Goal: Task Accomplishment & Management: Manage account settings

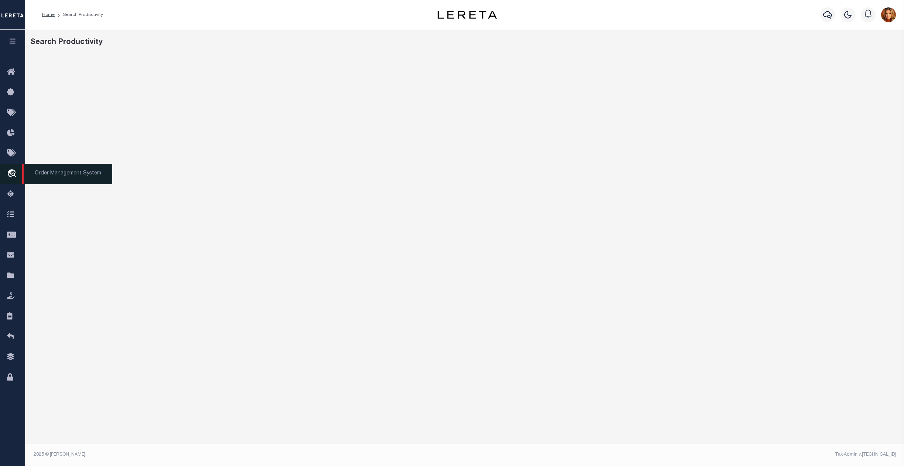
click at [15, 178] on icon "travel_explore" at bounding box center [13, 174] width 12 height 10
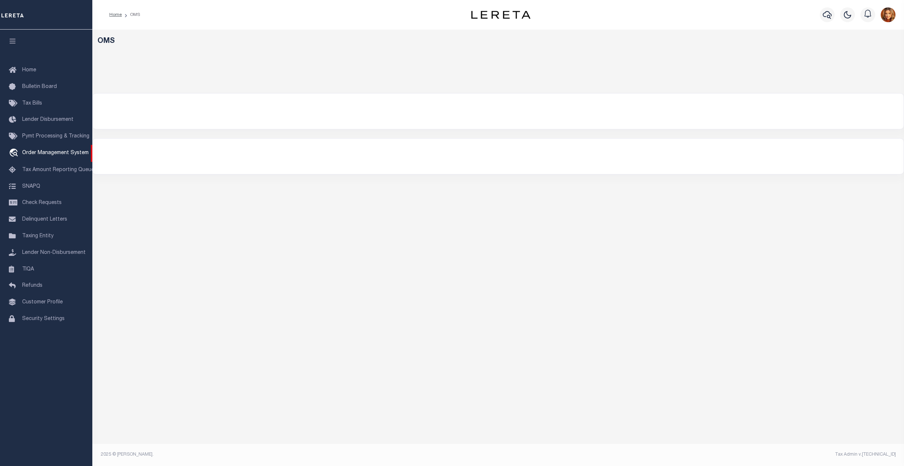
select select "200"
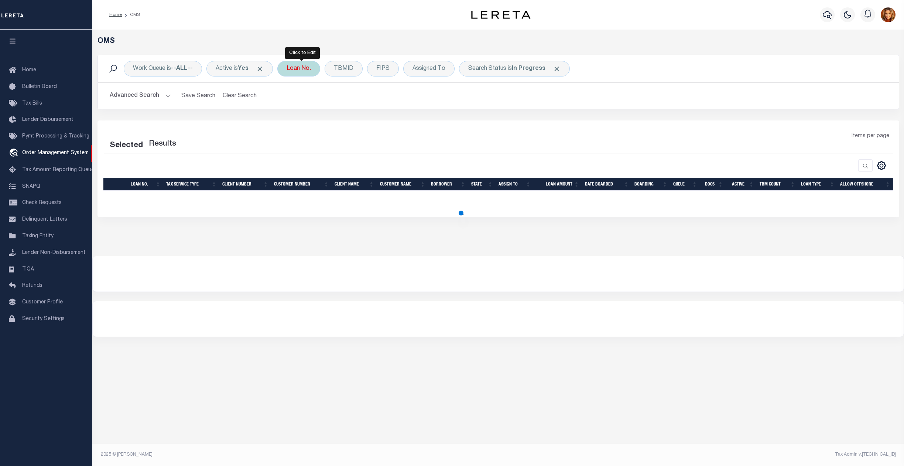
click at [298, 71] on div "Loan No." at bounding box center [298, 69] width 43 height 16
type input "10745"
select select "200"
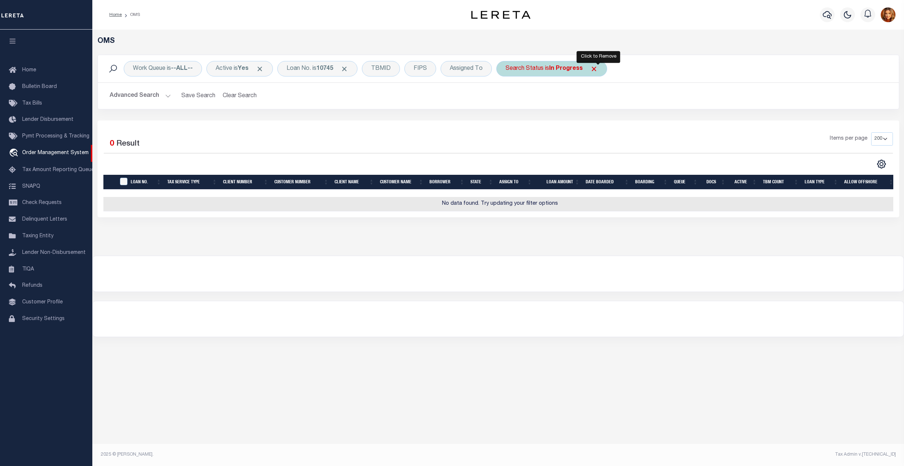
click at [595, 70] on span "Click to Remove" at bounding box center [594, 69] width 8 height 8
click at [145, 95] on button "Advanced Search" at bounding box center [140, 96] width 61 height 14
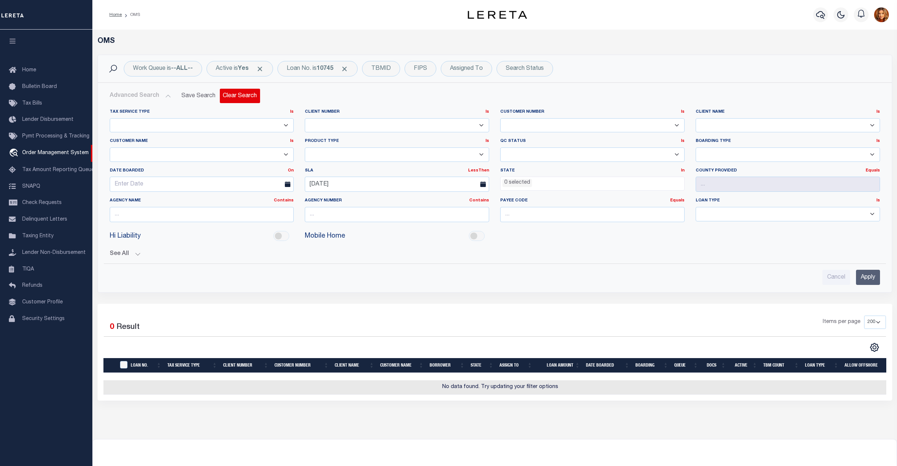
click at [241, 96] on button "Clear Search" at bounding box center [240, 96] width 40 height 14
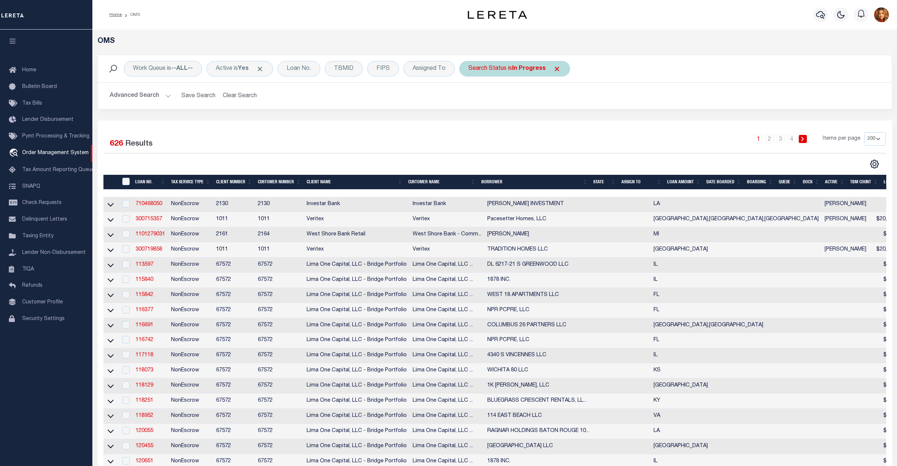
click at [515, 67] on b "In Progress" at bounding box center [529, 69] width 34 height 6
click at [483, 100] on select "Automated Search Bad Parcel Complete Duplicate Parcel High Dollar Reporting In …" at bounding box center [523, 105] width 109 height 14
select select "BP"
click at [471, 98] on select "Automated Search Bad Parcel Complete Duplicate Parcel High Dollar Reporting In …" at bounding box center [523, 105] width 109 height 14
click at [566, 122] on input "Apply" at bounding box center [566, 121] width 22 height 12
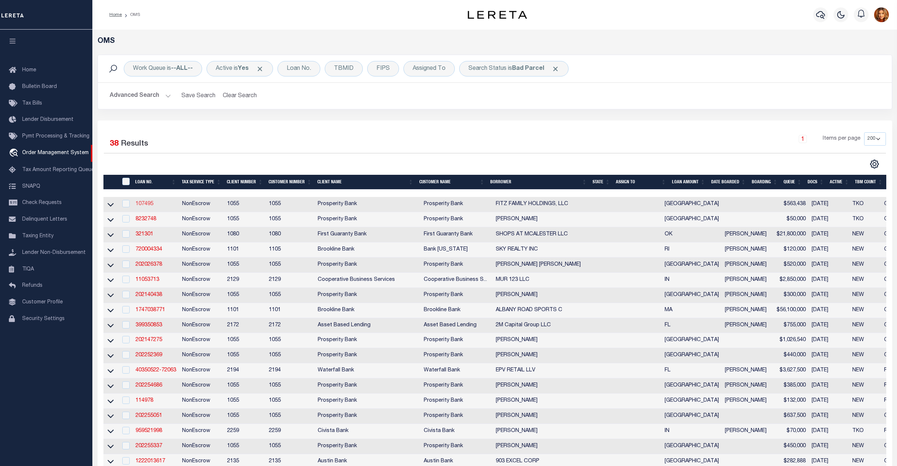
click at [137, 206] on link "107495" at bounding box center [145, 203] width 18 height 5
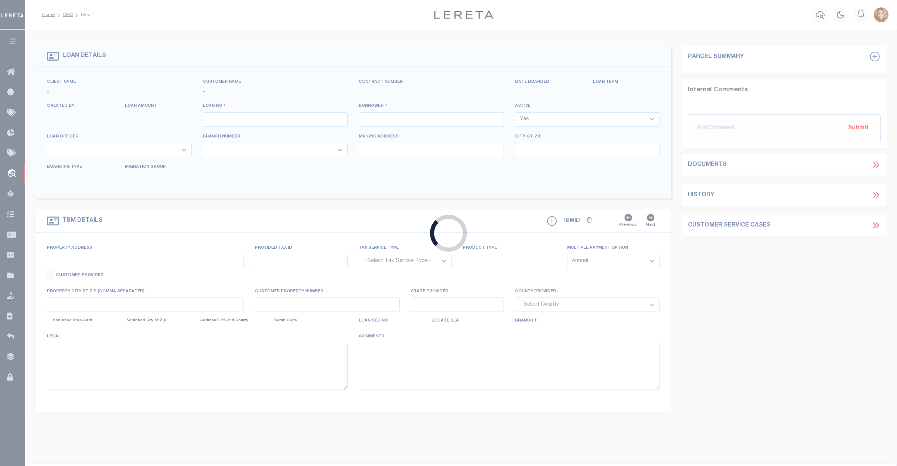
type input "107495"
type input "FITZ FAMILY HOLDINGS, LLC"
select select
type input "1919 BELMONT DR"
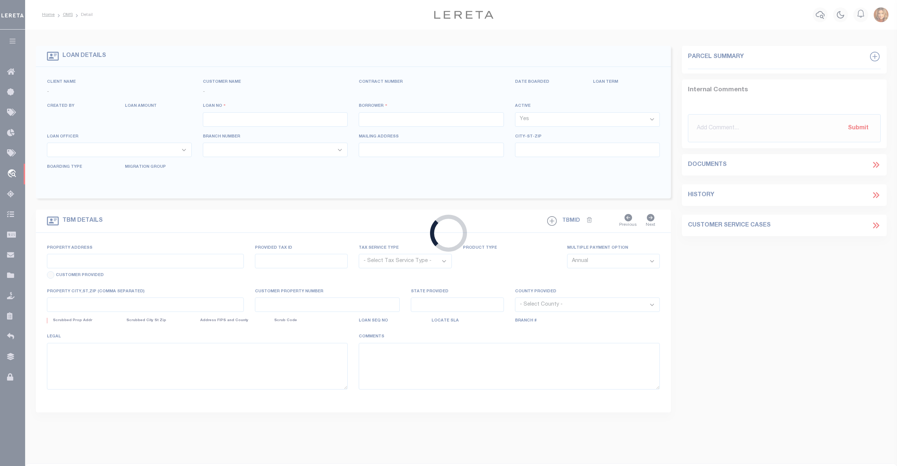
type input "TYLER TX 75701"
select select
select select "NonEscrow"
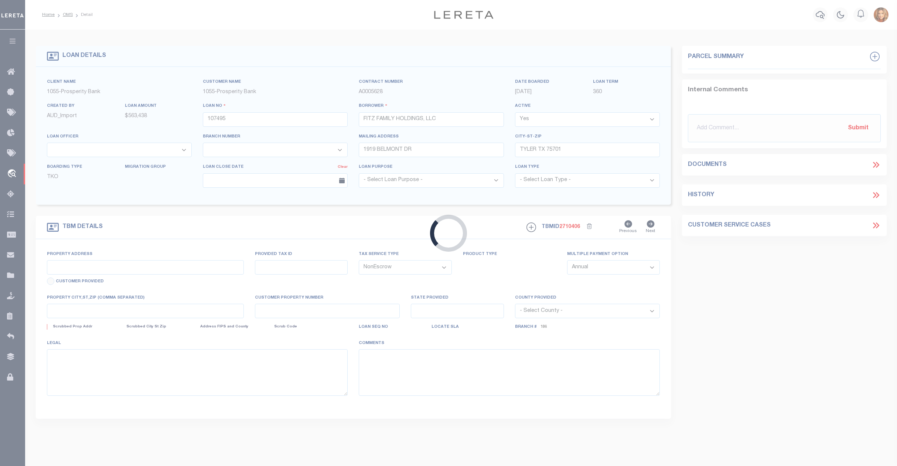
select select "10695"
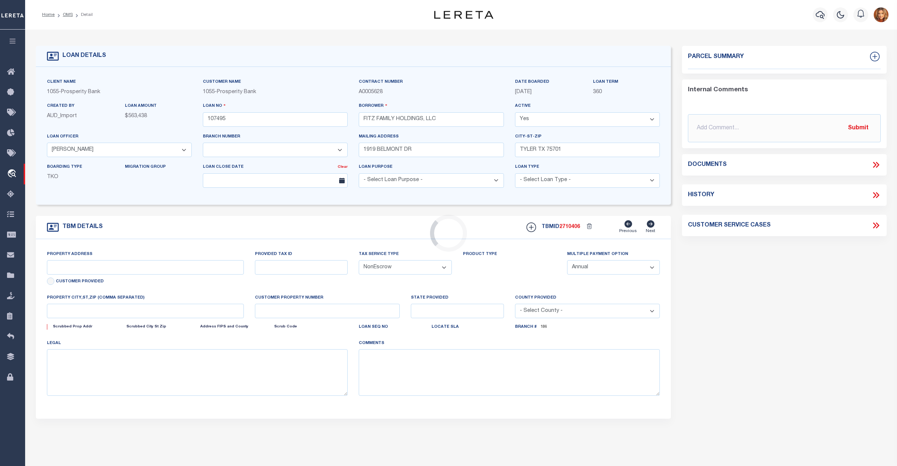
select select "3904"
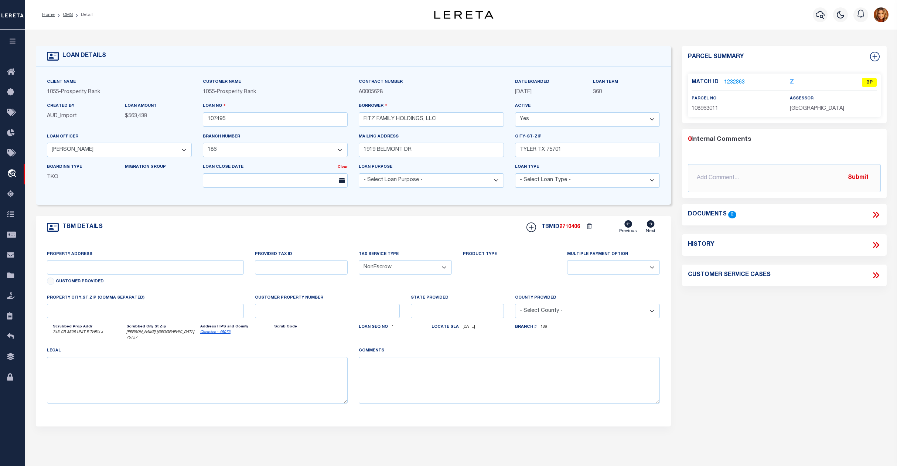
type input "745 CR 3508 UNIT E THRU J"
select select
type input "[PERSON_NAME] [GEOGRAPHIC_DATA] 75757"
type input "1"
type input "[GEOGRAPHIC_DATA]"
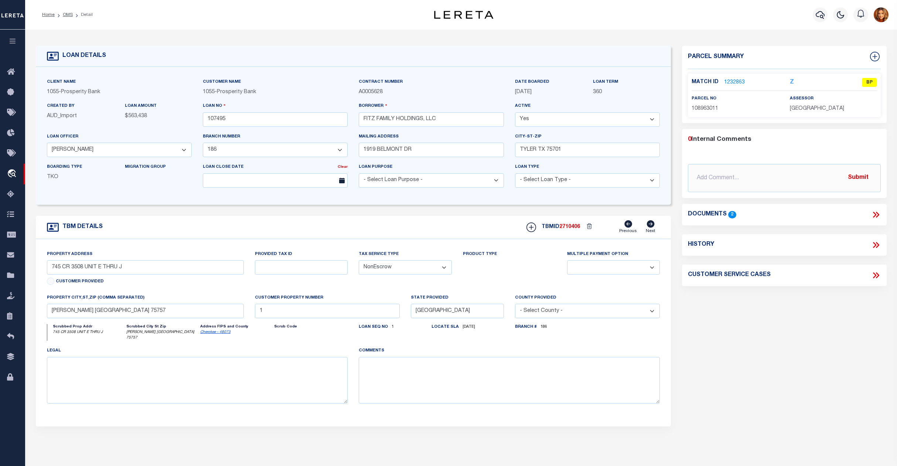
select select
type textarea "745 CR 3508 UNITS E -J [PERSON_NAME] [GEOGRAPHIC_DATA] 75757 4.436 AC OF LAND I…"
type textarea "1 OF 1"
click at [733, 79] on link "1232863" at bounding box center [734, 83] width 21 height 8
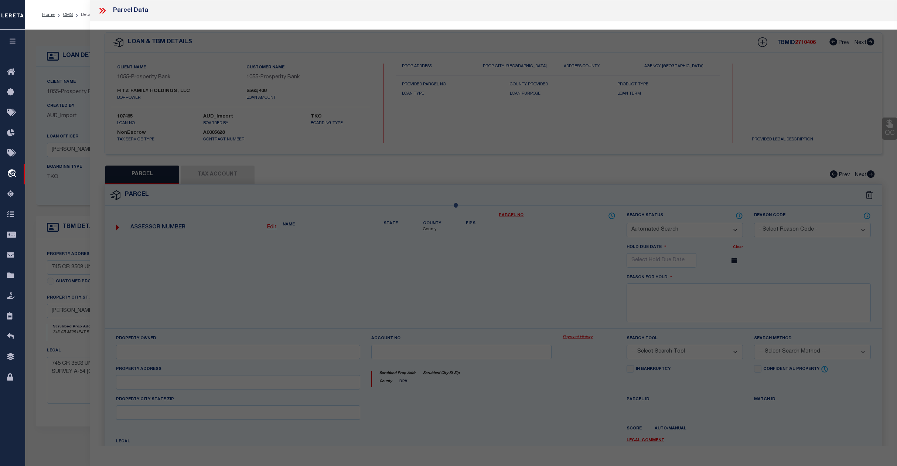
checkbox input "false"
select select "BP"
type input "FITZ FAMILY HOLDINGS LLC"
type input "745 CR 3508"
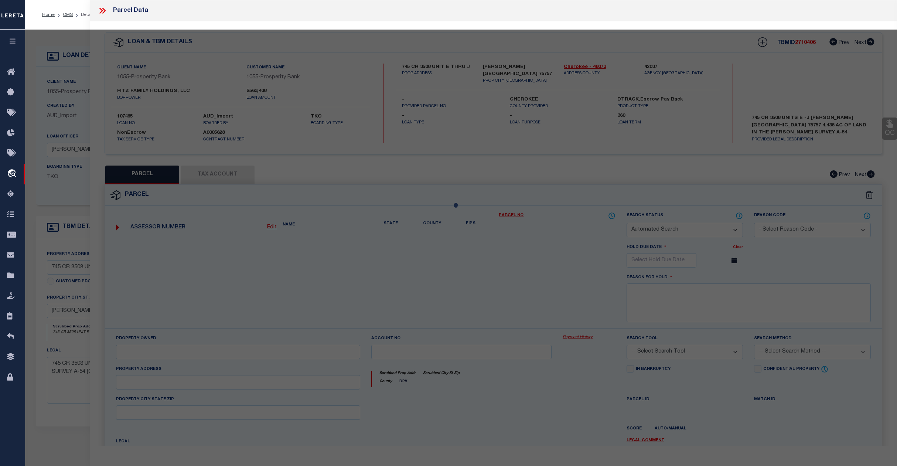
checkbox input "false"
type textarea "A 54 BLK 2223 TR 11 [PERSON_NAME]"
type textarea "Incorrect payee correct payee is [GEOGRAPHIC_DATA] Information taken verbally"
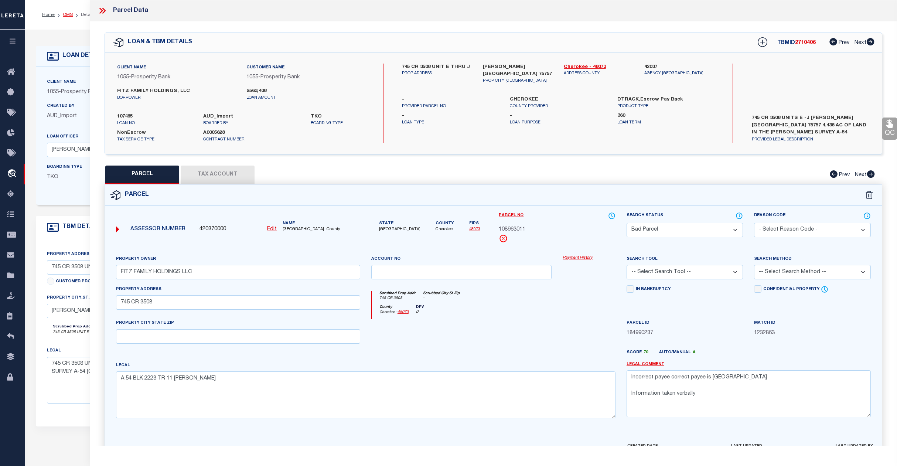
click at [66, 15] on link "OMS" at bounding box center [68, 15] width 10 height 4
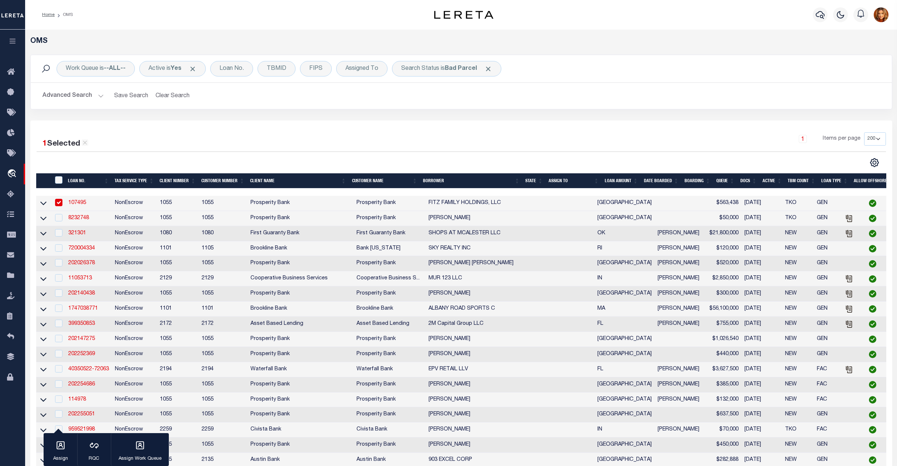
click at [77, 203] on link "107495" at bounding box center [77, 202] width 18 height 5
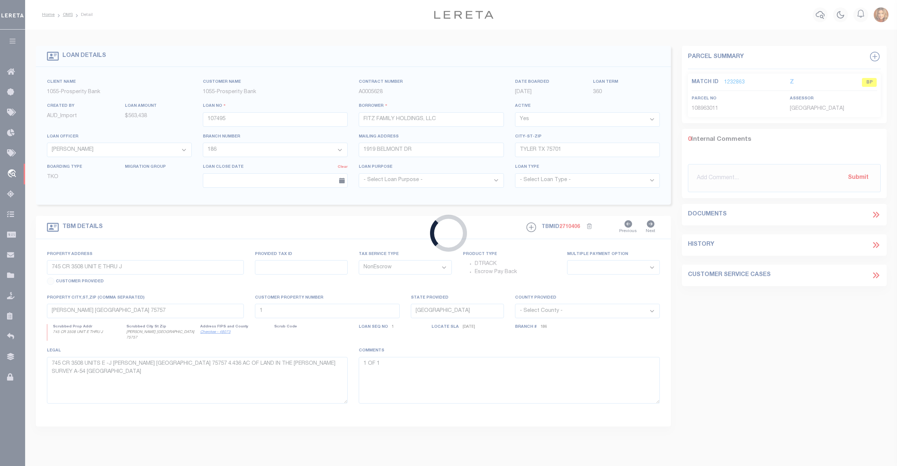
select select
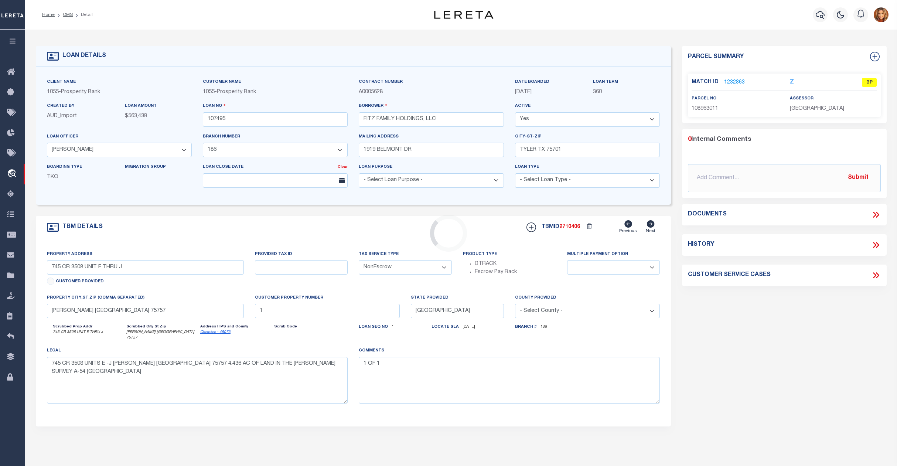
select select
select select "10695"
select select "3904"
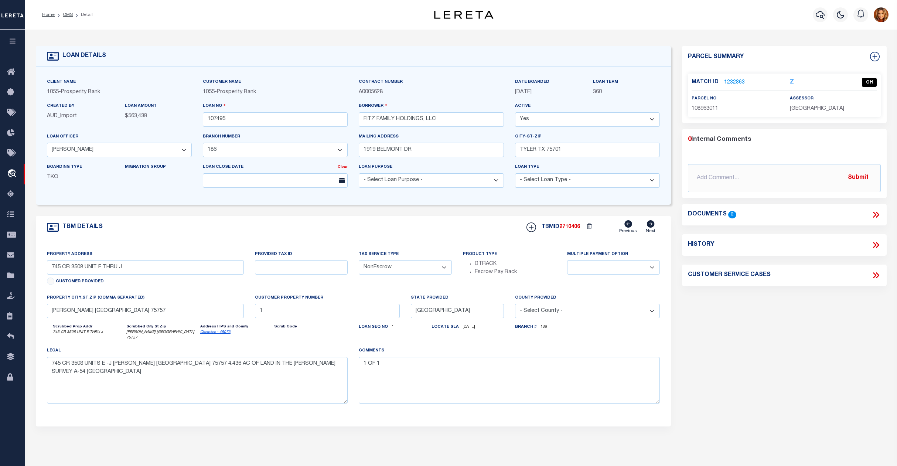
click at [730, 83] on link "1232863" at bounding box center [734, 83] width 21 height 8
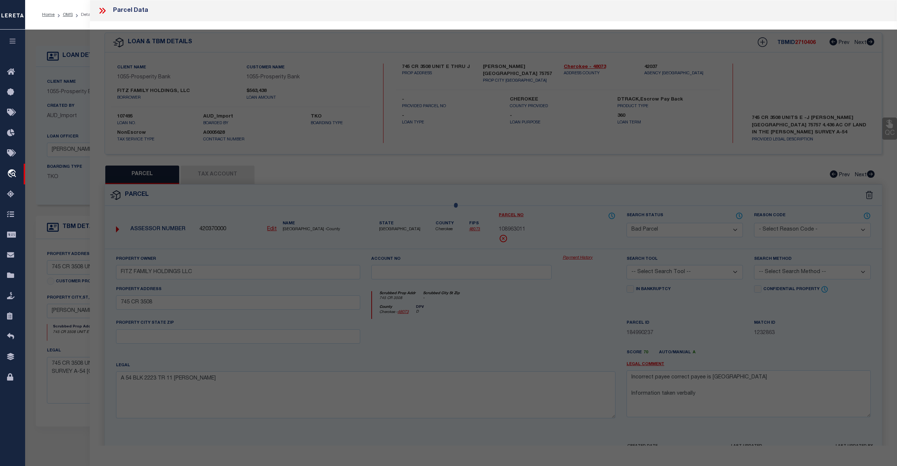
select select "AS"
checkbox input "false"
select select "OH"
type input "[DATE]"
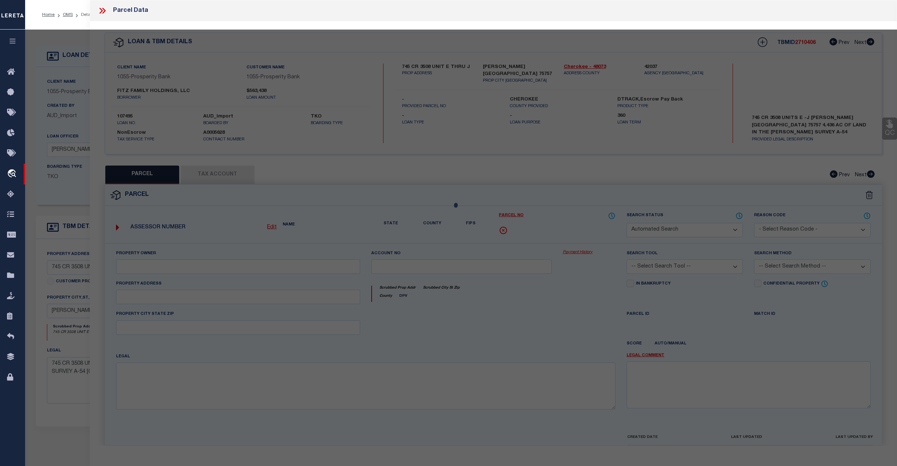
type textarea "payee issue"
type input "FITZ FAMILY HOLDINGS LLC"
type input "745 CR 3508"
type textarea "A 54 BLK 2223 TR 11 [PERSON_NAME]"
type textarea "Incorrect payee correct payee is [GEOGRAPHIC_DATA] Information taken verbally"
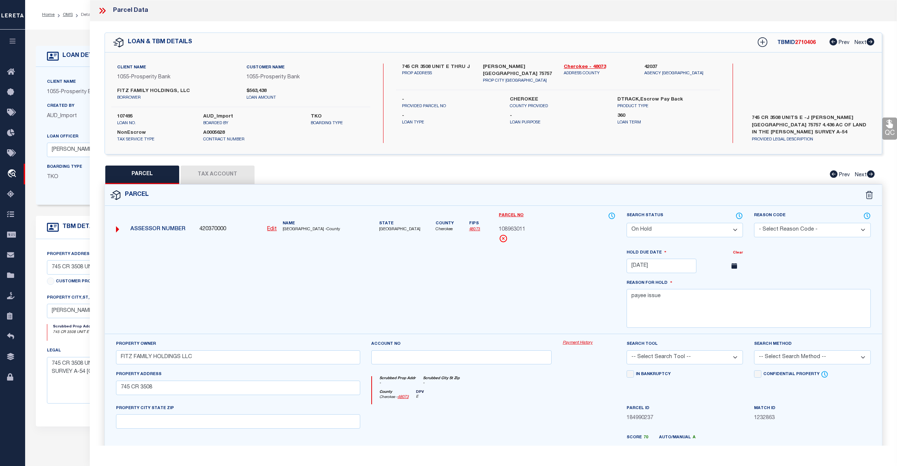
click at [206, 179] on button "Tax Account" at bounding box center [218, 174] width 74 height 18
select select "100"
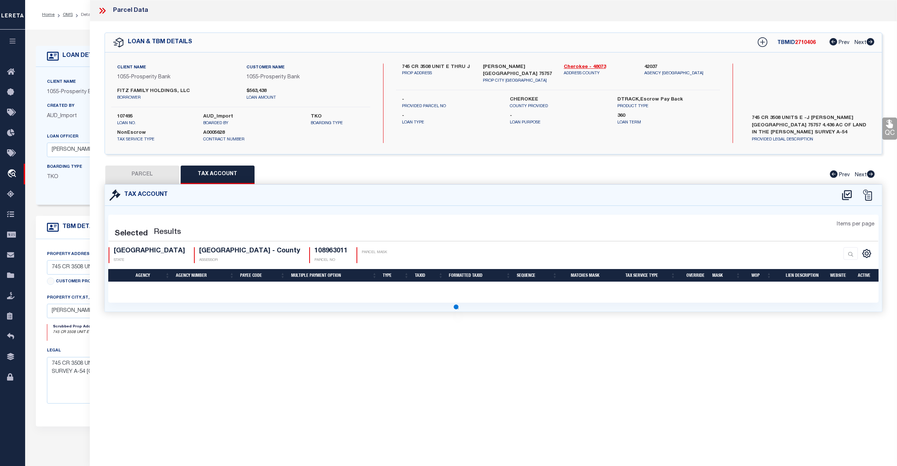
select select "100"
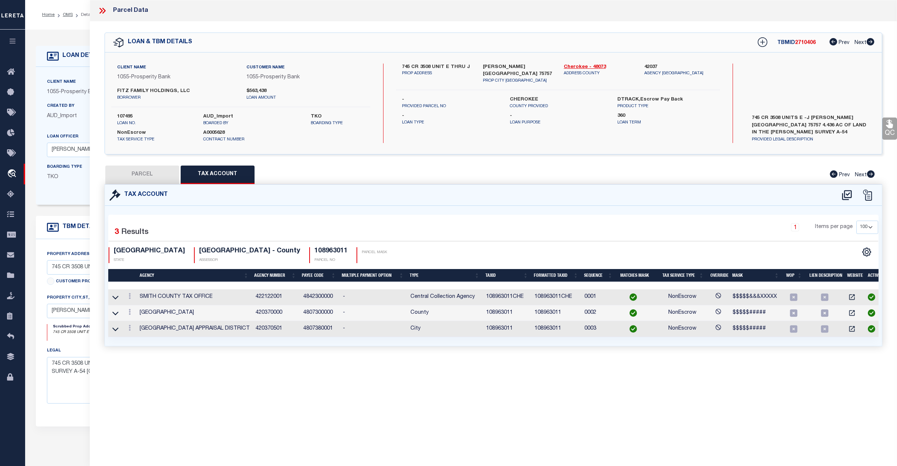
click at [145, 169] on button "PARCEL" at bounding box center [142, 174] width 74 height 18
select select "AS"
checkbox input "false"
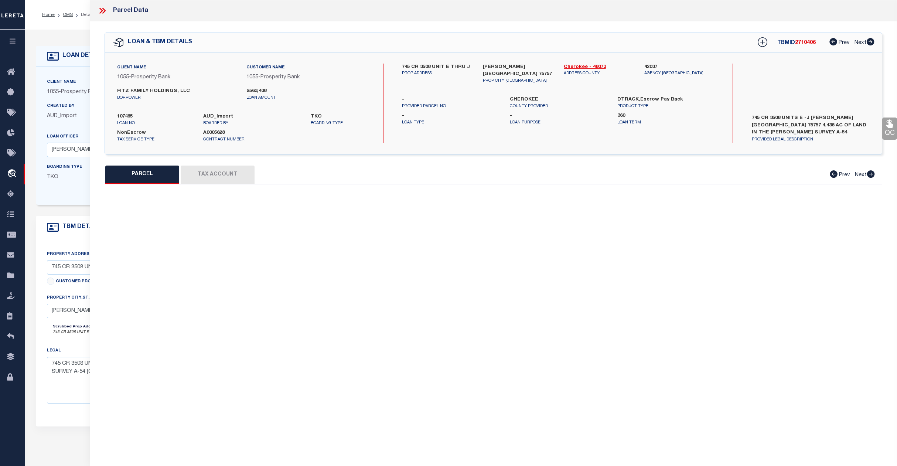
select select "OH"
type input "[DATE]"
type textarea "payee issue"
type input "FITZ FAMILY HOLDINGS LLC"
type input "745 CR 3508"
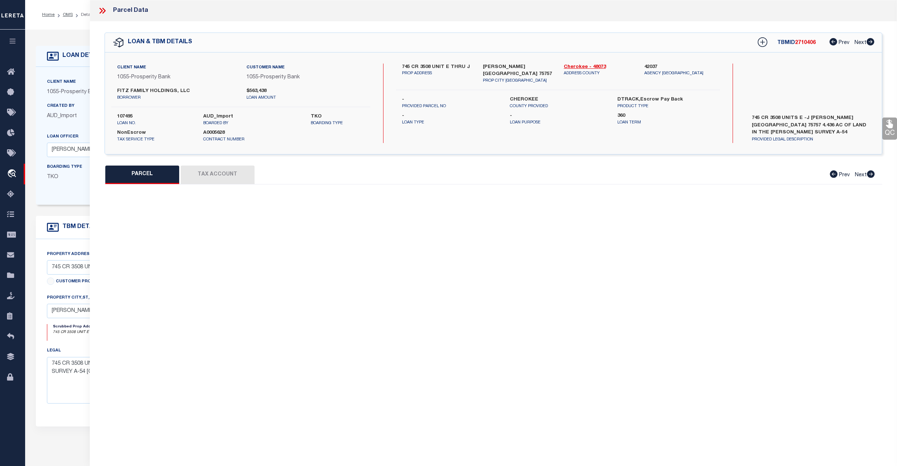
type textarea "A 54 BLK 2223 TR 11 [PERSON_NAME]"
type textarea "Incorrect payee correct payee is [GEOGRAPHIC_DATA] Information taken verbally"
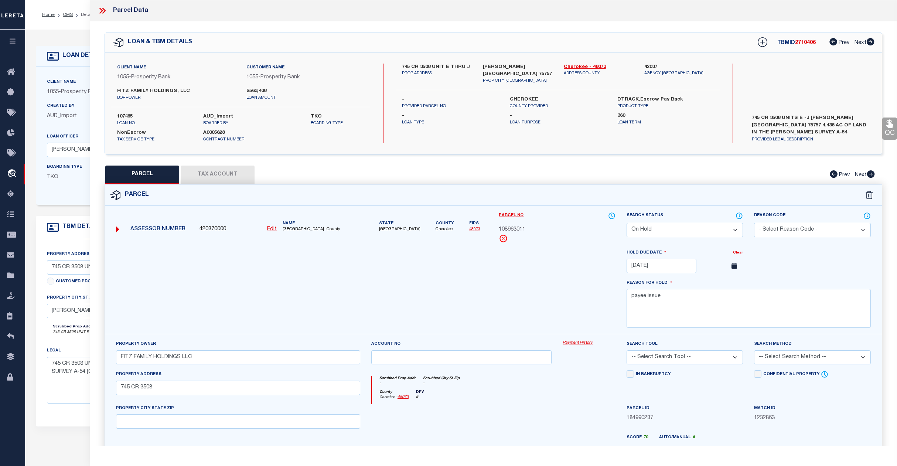
click at [734, 228] on select "Automated Search Bad Parcel Complete Duplicate Parcel High Dollar Reporting In …" at bounding box center [684, 230] width 117 height 14
select select "PC"
click at [626, 223] on select "Automated Search Bad Parcel Complete Duplicate Parcel High Dollar Reporting In …" at bounding box center [684, 230] width 117 height 14
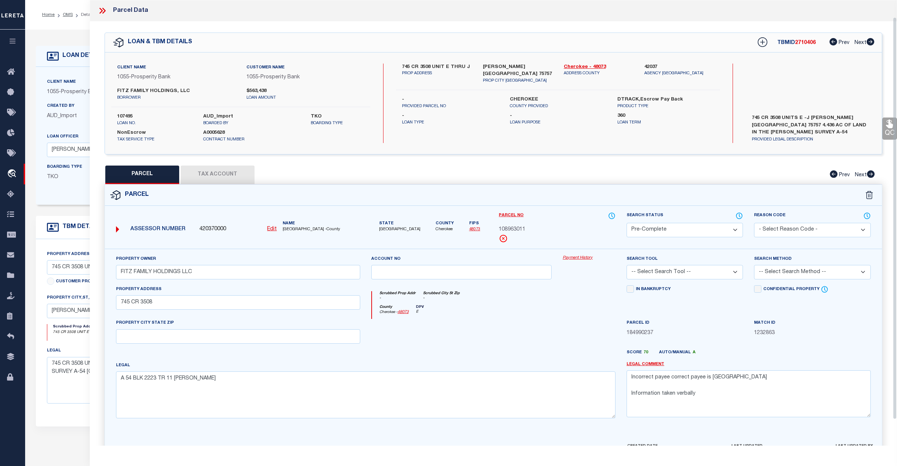
scroll to position [48, 0]
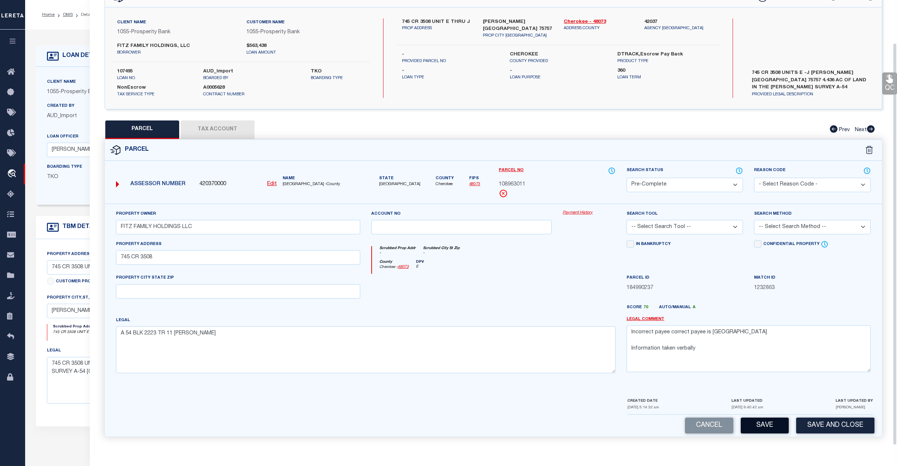
click at [764, 424] on button "Save" at bounding box center [764, 425] width 48 height 16
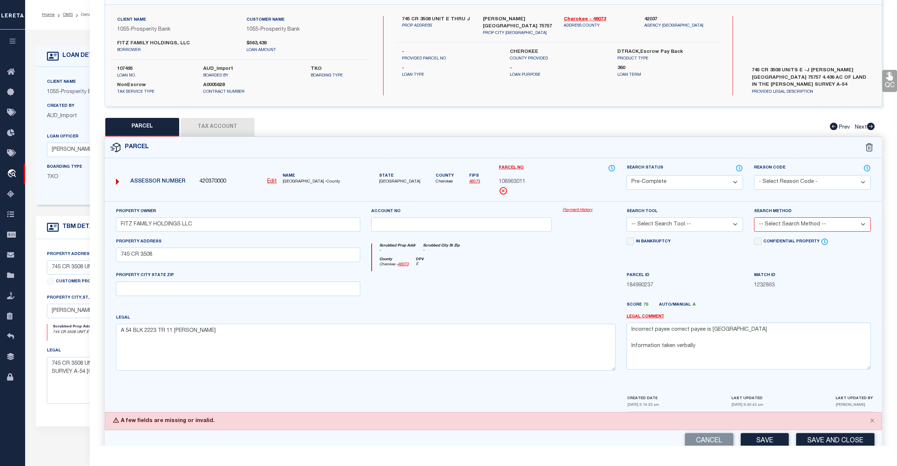
click at [705, 231] on select "-- Select Search Tool -- 3rd Party Website Agency File Agency Website ATLS CNV-…" at bounding box center [684, 224] width 117 height 14
select select "AGF"
click at [626, 218] on select "-- Select Search Tool -- 3rd Party Website Agency File Agency Website ATLS CNV-…" at bounding box center [684, 224] width 117 height 14
click at [810, 226] on select "-- Select Search Method -- Property Address Legal Liability Info Provided" at bounding box center [812, 224] width 117 height 14
select select "ADD"
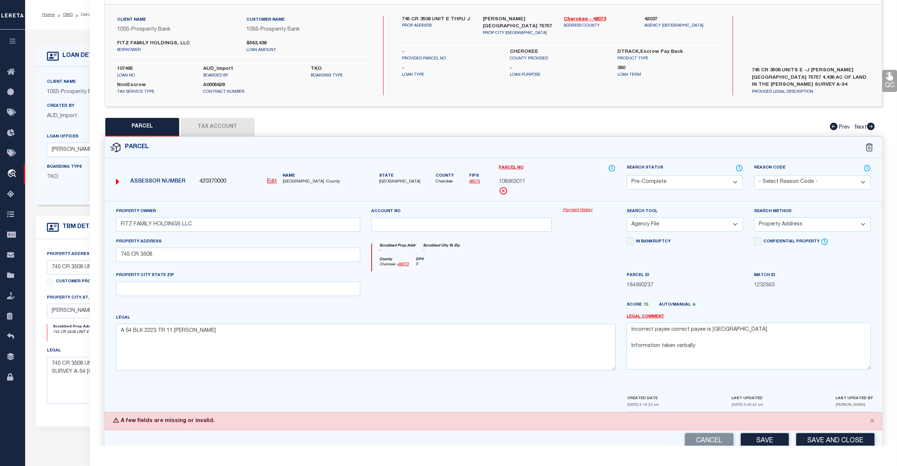
click at [754, 218] on select "-- Select Search Method -- Property Address Legal Liability Info Provided" at bounding box center [812, 224] width 117 height 14
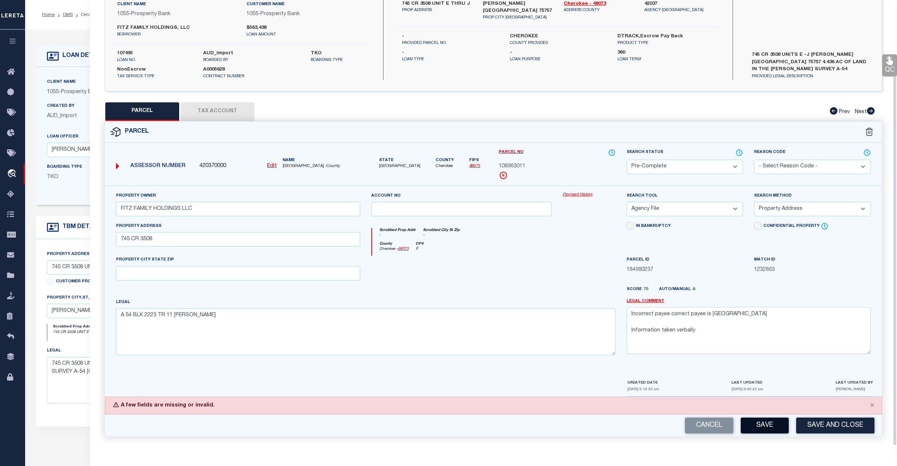
click at [762, 424] on button "Save" at bounding box center [764, 425] width 48 height 16
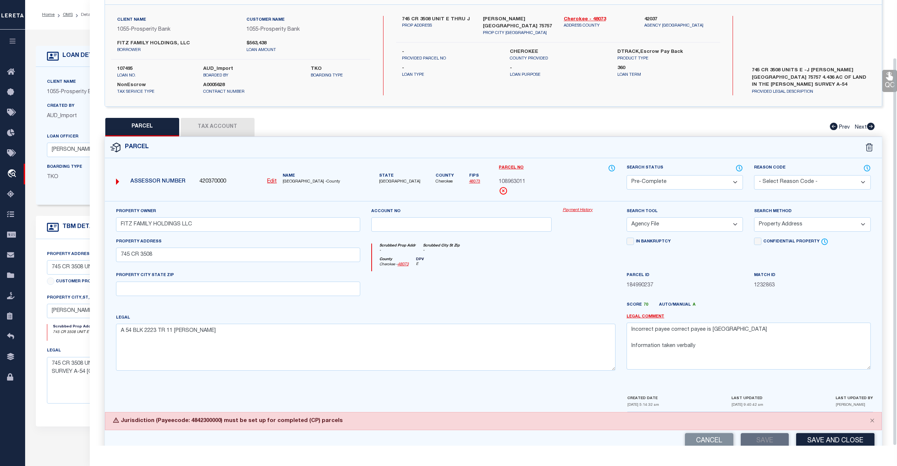
scroll to position [66, 0]
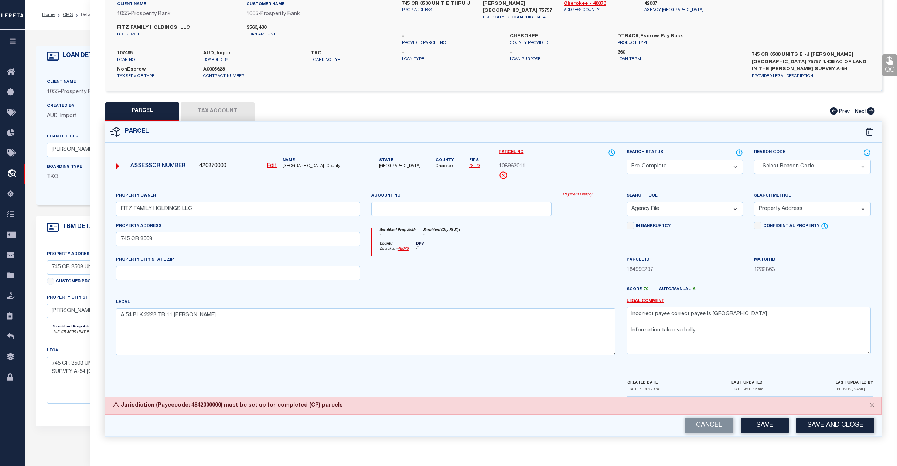
click at [189, 415] on div "Cancel Save Save and Close" at bounding box center [493, 425] width 777 height 22
drag, startPoint x: 184, startPoint y: 405, endPoint x: 340, endPoint y: 409, distance: 156.2
click at [340, 409] on div "Jurisdiction (Payeecode: 4842300000) must be set up for completed (CP) parcels" at bounding box center [493, 405] width 777 height 18
drag, startPoint x: 121, startPoint y: 404, endPoint x: 334, endPoint y: 408, distance: 212.4
click at [334, 408] on div "Jurisdiction (Payeecode: 4842300000) must be set up for completed (CP) parcels" at bounding box center [493, 405] width 777 height 18
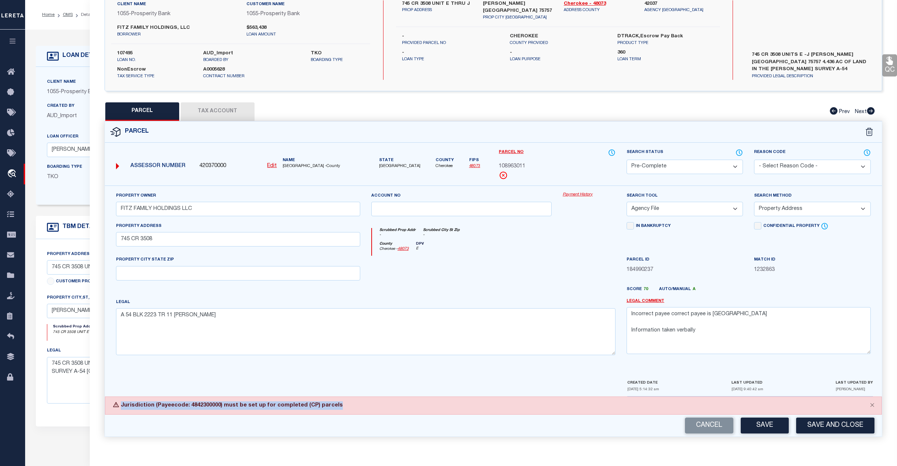
copy div "Jurisdiction (Payeecode: 4842300000) must be set up for completed (CP) parcels"
click at [732, 163] on select "Automated Search Bad Parcel Complete Duplicate Parcel High Dollar Reporting In …" at bounding box center [684, 167] width 117 height 14
select select "SL"
click at [626, 160] on select "Automated Search Bad Parcel Complete Duplicate Parcel High Dollar Reporting In …" at bounding box center [684, 167] width 117 height 14
drag, startPoint x: 705, startPoint y: 331, endPoint x: 597, endPoint y: 290, distance: 114.7
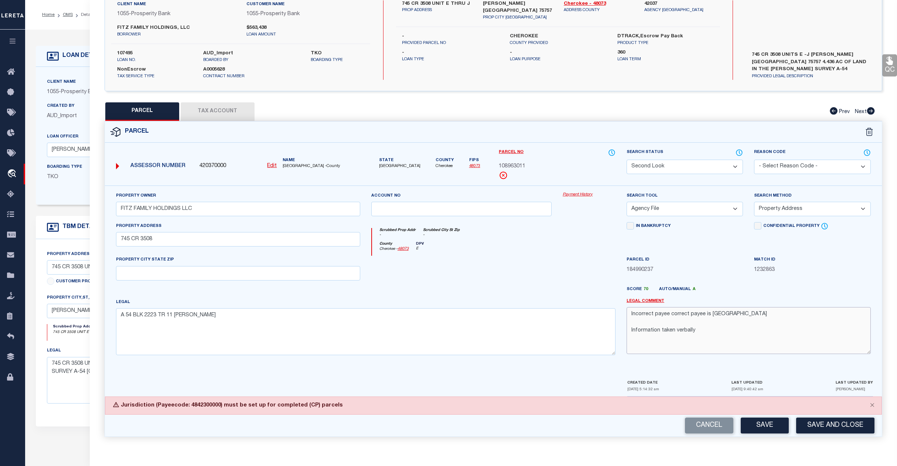
click at [597, 290] on div "Property Owner FITZ FAMILY HOLDINGS LLC Account no Payment History Search Tool …" at bounding box center [492, 276] width 765 height 169
click at [631, 315] on textarea "Incorrect payee correct payee is [GEOGRAPHIC_DATA] Information taken verbally" at bounding box center [748, 330] width 244 height 47
paste textarea "Jurisdiction (Payeecode: 4842300000) must be set up for completed (CP) parcels"
type textarea "Jurisdiction (Payeecode: 4842300000) must be set up for completed (CP) parcels …"
click at [764, 424] on button "Save" at bounding box center [764, 425] width 48 height 16
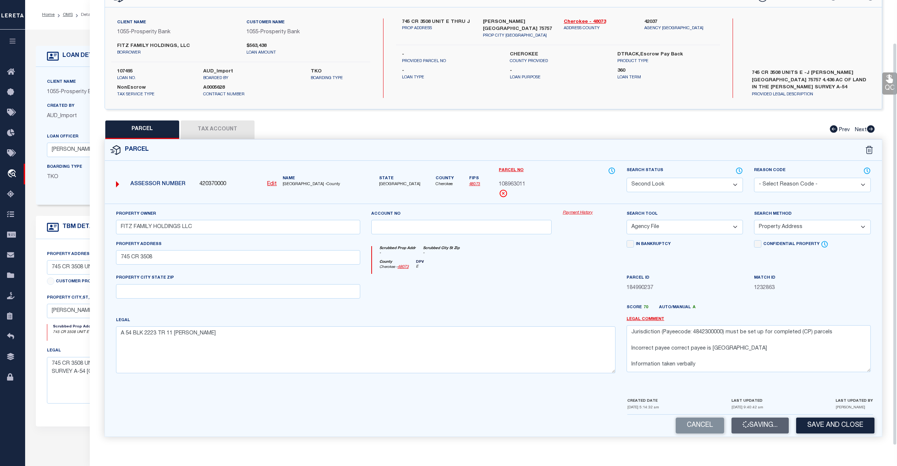
scroll to position [48, 0]
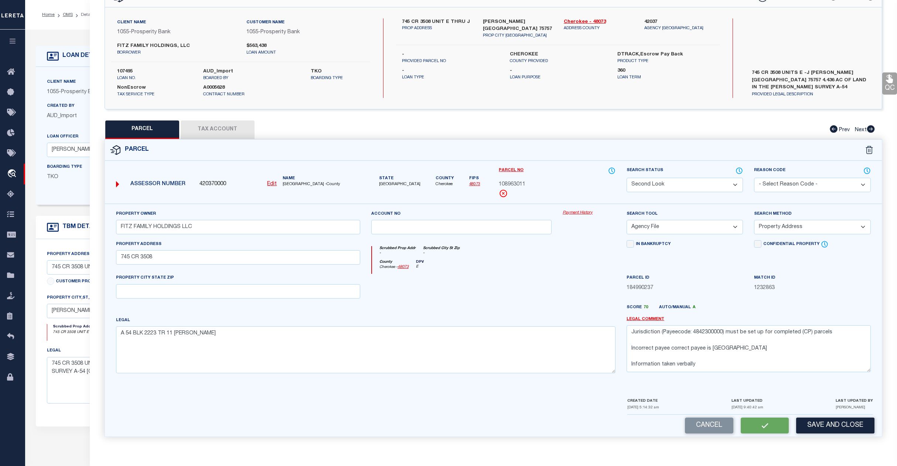
select select "AS"
select select
checkbox input "false"
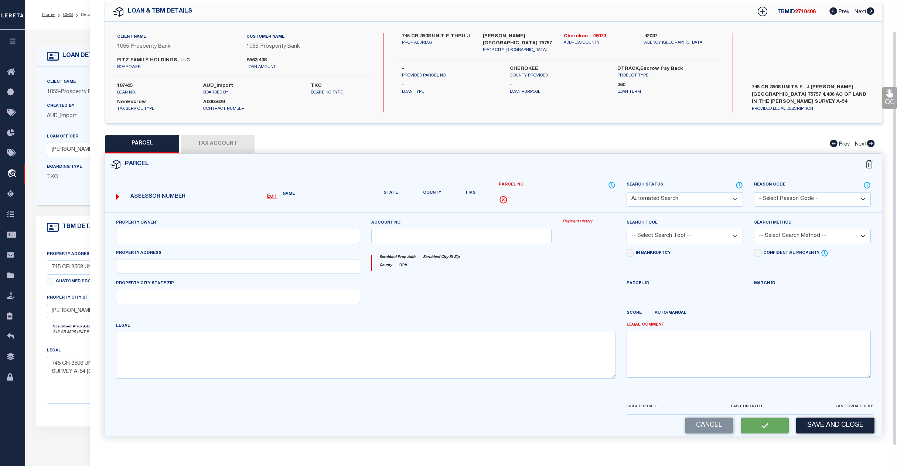
select select "SL"
type input "FITZ FAMILY HOLDINGS LLC"
select select "AGF"
select select "ADD"
type input "745 CR 3508"
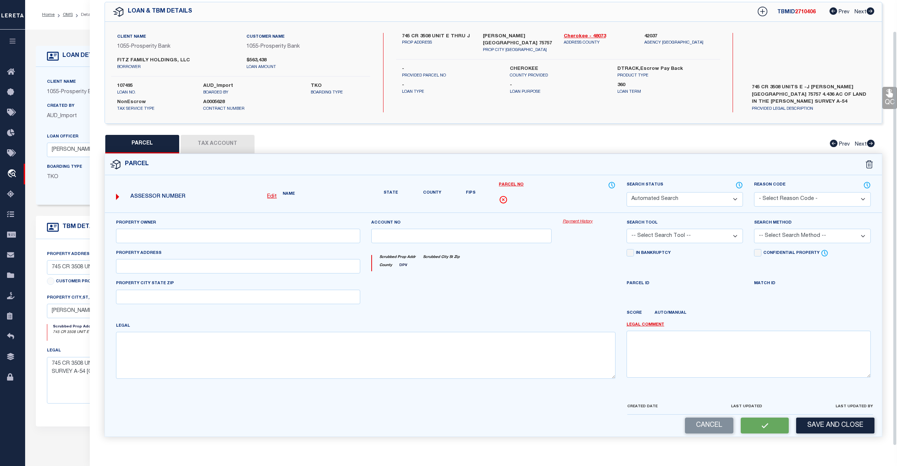
type textarea "A 54 BLK 2223 TR 11 [PERSON_NAME]"
type textarea "Jurisdiction (Payeecode: 4842300000) must be set up for completed (CP) parcels …"
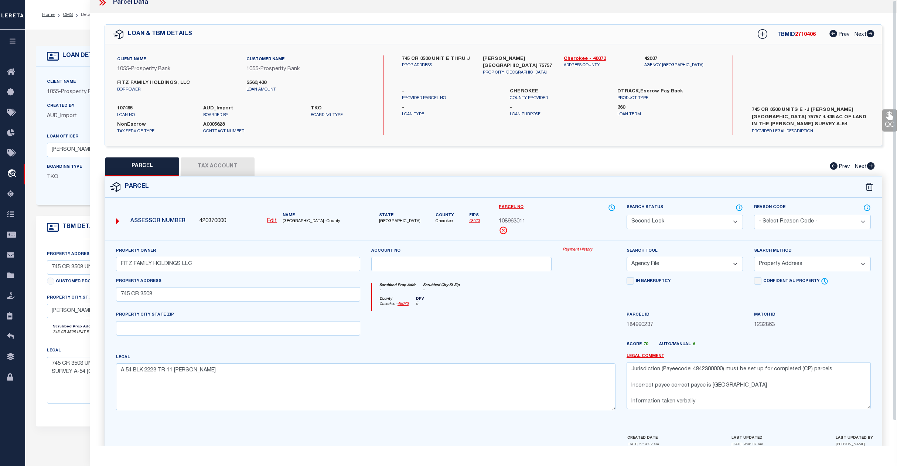
scroll to position [0, 0]
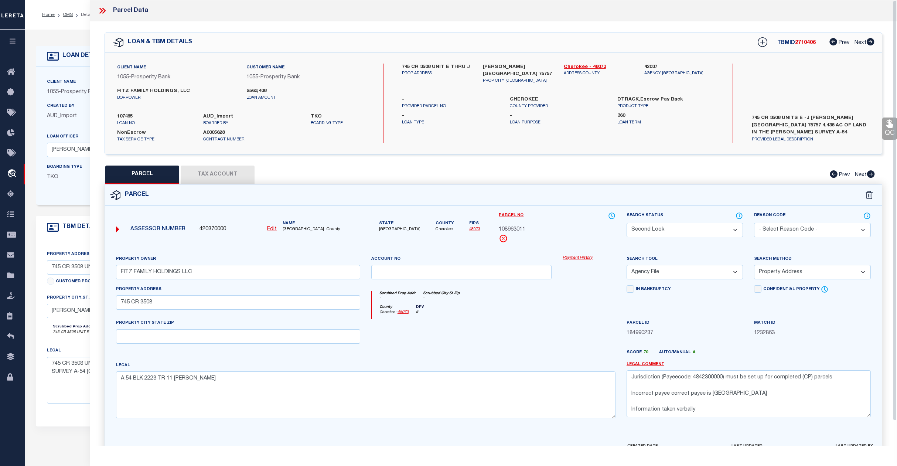
drag, startPoint x: 103, startPoint y: 7, endPoint x: 86, endPoint y: 16, distance: 18.5
click at [101, 7] on icon at bounding box center [102, 11] width 10 height 10
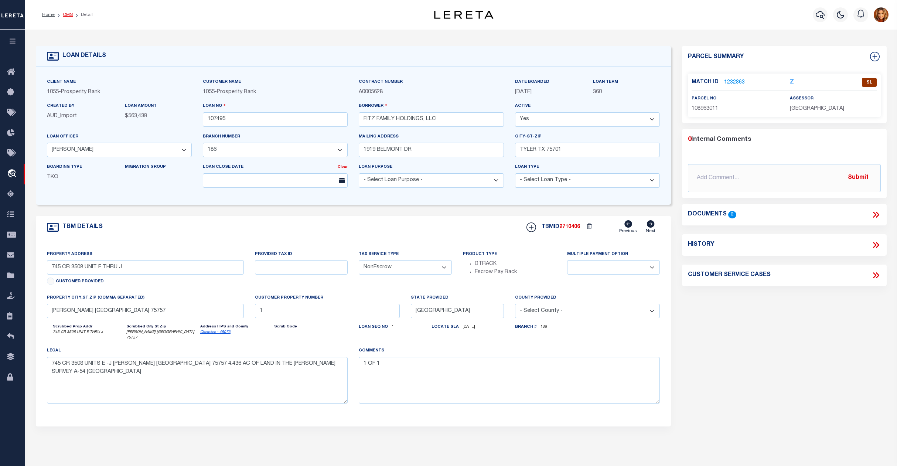
click at [67, 15] on link "OMS" at bounding box center [68, 15] width 10 height 4
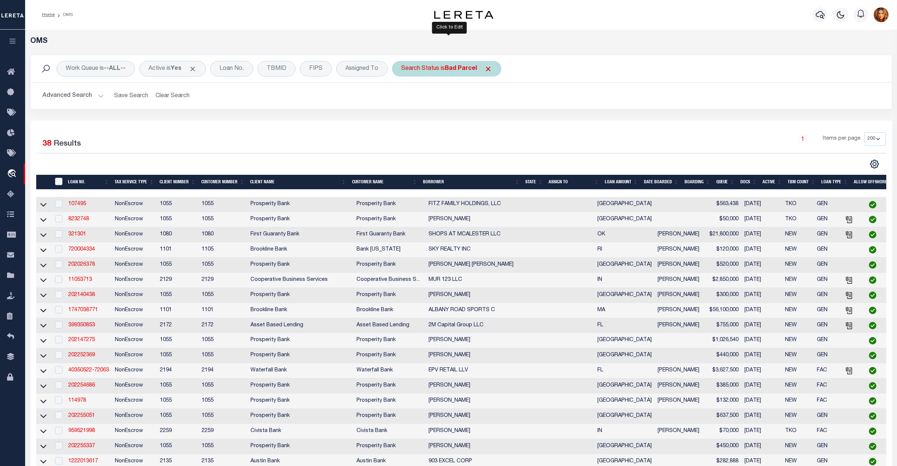
click at [464, 67] on b "Bad Parcel" at bounding box center [461, 69] width 32 height 6
click at [424, 102] on select "Automated Search Bad Parcel Complete Duplicate Parcel High Dollar Reporting In …" at bounding box center [455, 105] width 109 height 14
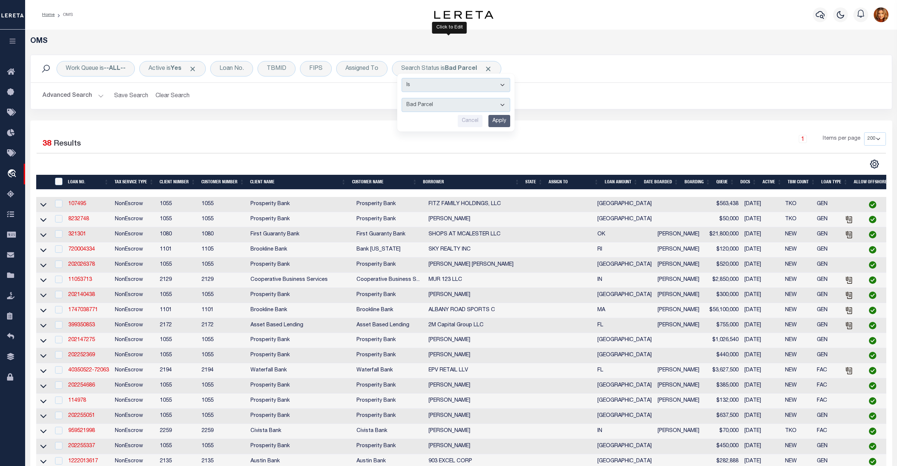
select select "SL"
click at [404, 98] on select "Automated Search Bad Parcel Complete Duplicate Parcel High Dollar Reporting In …" at bounding box center [455, 105] width 109 height 14
click at [497, 117] on input "Apply" at bounding box center [499, 121] width 22 height 12
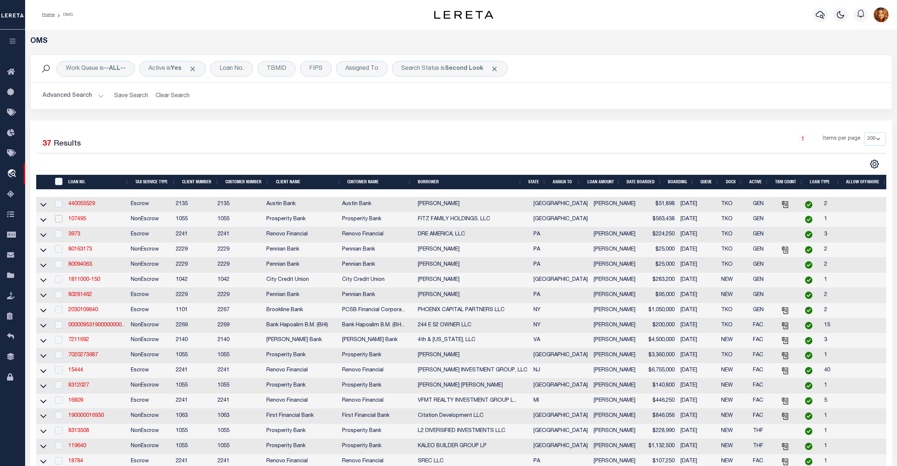
click at [59, 222] on input "checkbox" at bounding box center [58, 218] width 7 height 7
checkbox input "true"
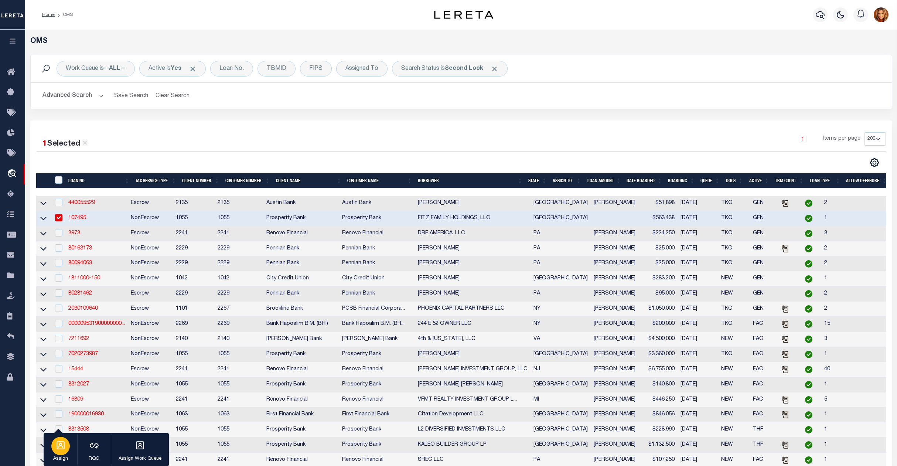
click at [62, 446] on icon "button" at bounding box center [60, 445] width 8 height 8
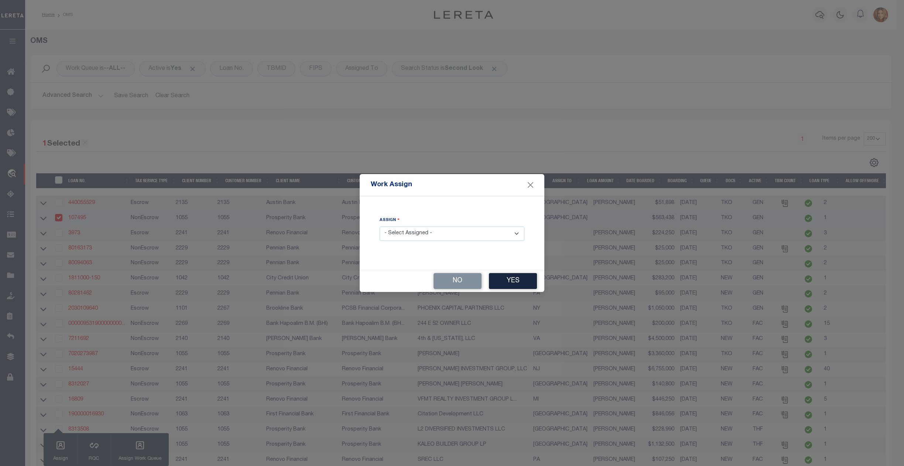
click at [447, 233] on select "- Select Assigned - --Unassigned-- [PERSON_NAME] [PERSON_NAME] [PERSON_NAME] [P…" at bounding box center [452, 233] width 145 height 14
select select "[PERSON_NAME]"
click at [380, 226] on select "- Select Assigned - --Unassigned-- [PERSON_NAME] [PERSON_NAME] [PERSON_NAME] [P…" at bounding box center [452, 233] width 145 height 14
click at [516, 280] on button "Yes" at bounding box center [513, 281] width 48 height 16
